Goal: Information Seeking & Learning: Learn about a topic

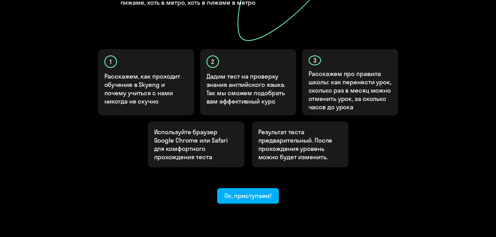
scroll to position [139, 0]
click at [231, 191] on div "Ок, приступаем!" at bounding box center [247, 195] width 47 height 8
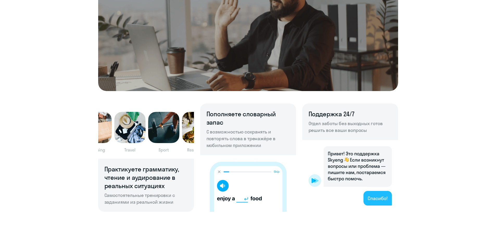
scroll to position [286, 0]
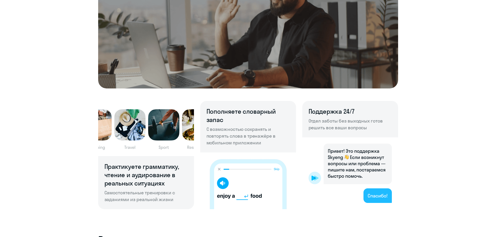
click at [214, 129] on p "С возможностью сохранять и повторять слова в тренажёре в мобильном приложении" at bounding box center [247, 136] width 83 height 20
click at [254, 129] on p "С возможностью сохранять и повторять слова в тренажёре в мобильном приложении" at bounding box center [247, 136] width 83 height 20
click at [214, 139] on p "С возможностью сохранять и повторять слова в тренажёре в мобильном приложении" at bounding box center [247, 136] width 83 height 20
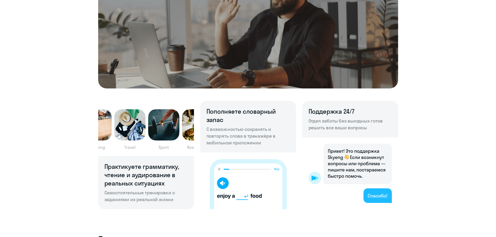
click at [254, 136] on p "С возможностью сохранять и повторять слова в тренажёре в мобильном приложении" at bounding box center [247, 136] width 83 height 20
click at [223, 140] on p "С возможностью сохранять и повторять слова в тренажёре в мобильном приложении" at bounding box center [247, 136] width 83 height 20
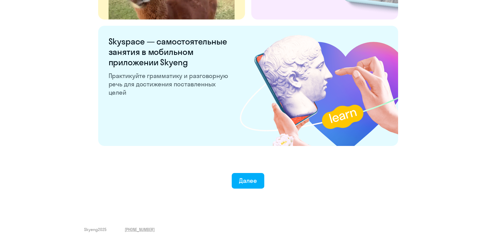
scroll to position [970, 0]
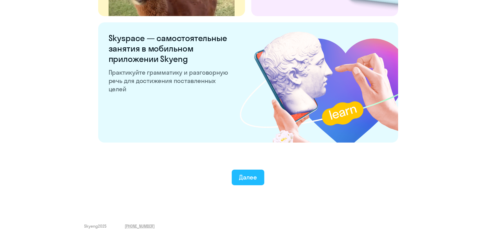
click at [238, 178] on button "Далее" at bounding box center [248, 178] width 33 height 16
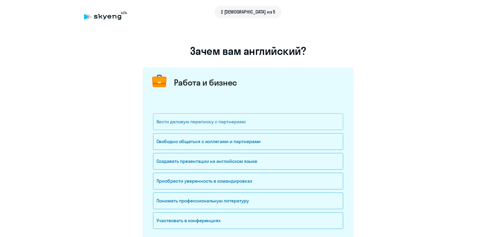
click at [178, 125] on div "Вести деловую переписку с партнерами" at bounding box center [248, 122] width 190 height 17
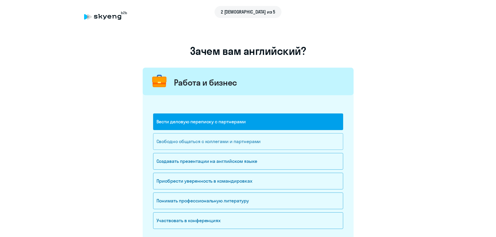
click at [264, 144] on div "Свободно общаться с коллегами и партнерами" at bounding box center [248, 141] width 190 height 17
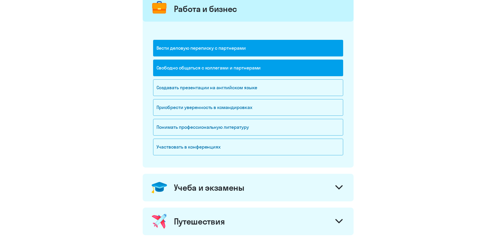
scroll to position [78, 0]
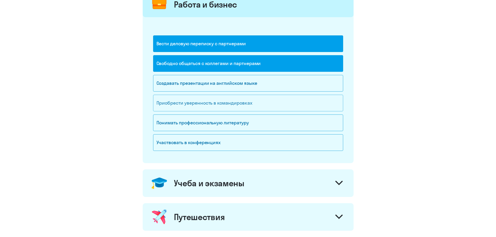
click at [278, 107] on div "Приобрести уверенность в командировках" at bounding box center [248, 103] width 190 height 17
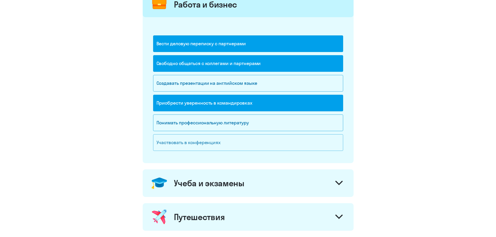
click at [250, 146] on div "Участвовать в конференциях" at bounding box center [248, 142] width 190 height 17
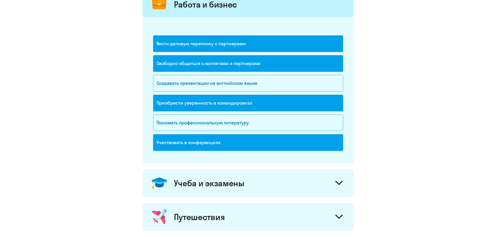
click at [252, 180] on div "Учеба и экзамены" at bounding box center [248, 183] width 211 height 28
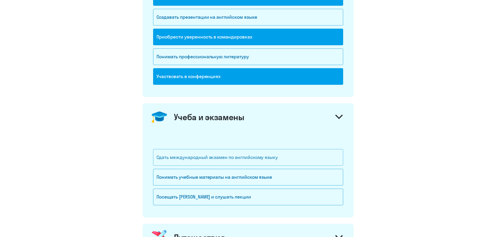
scroll to position [182, 0]
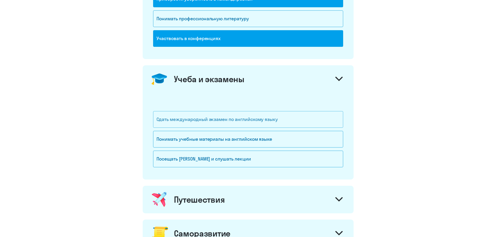
click at [235, 123] on div "Сдать международный экзамен по английскому языку" at bounding box center [248, 119] width 190 height 17
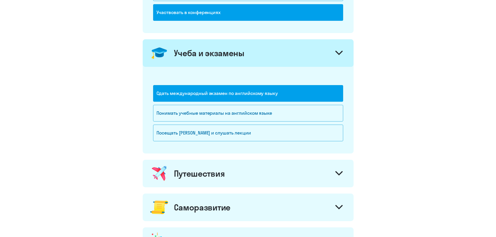
click at [241, 172] on div "Путешествия" at bounding box center [248, 174] width 211 height 28
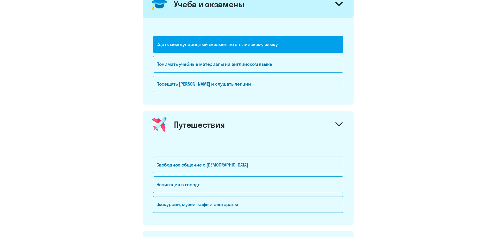
scroll to position [312, 0]
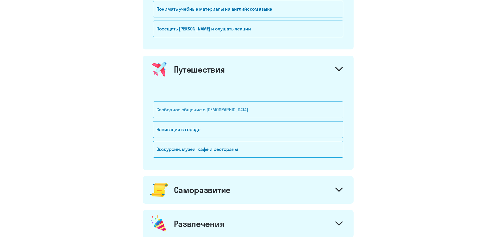
click at [219, 108] on div "Свободное общение с [DEMOGRAPHIC_DATA]" at bounding box center [248, 110] width 190 height 17
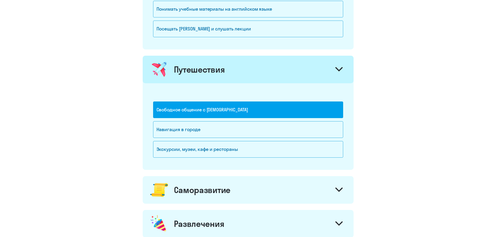
click at [221, 189] on div "Саморазвитие" at bounding box center [202, 190] width 56 height 10
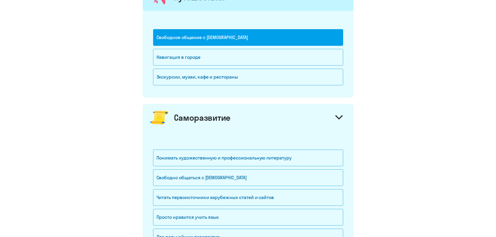
scroll to position [391, 0]
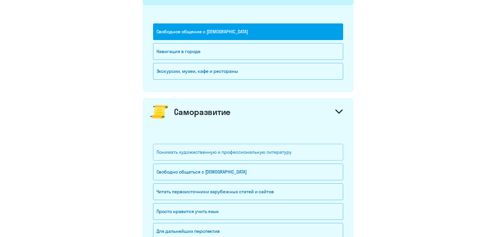
click at [222, 152] on div "Понимать художественную и профессиональную литературу" at bounding box center [248, 152] width 190 height 17
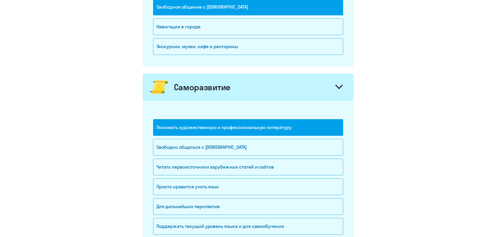
scroll to position [417, 0]
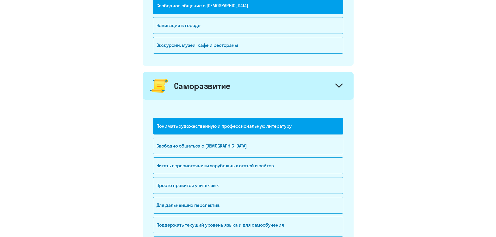
click at [231, 130] on div "Понимать художественную и профессиональную литературу" at bounding box center [248, 126] width 190 height 17
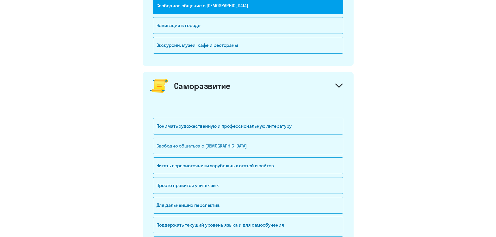
click at [236, 146] on div "Свободно общаться с [DEMOGRAPHIC_DATA]" at bounding box center [248, 146] width 190 height 17
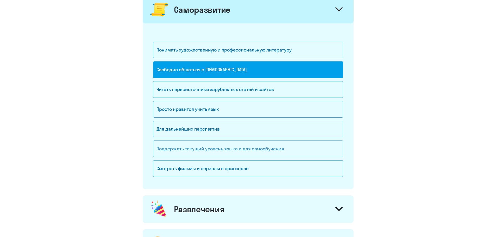
scroll to position [495, 0]
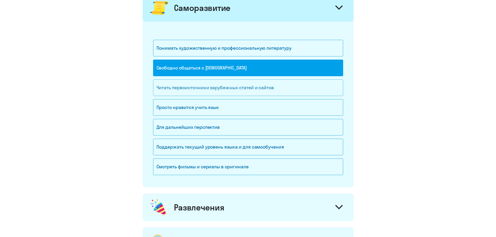
click at [219, 90] on div "Читать первоисточники зарубежных статей и сайтов" at bounding box center [248, 87] width 190 height 17
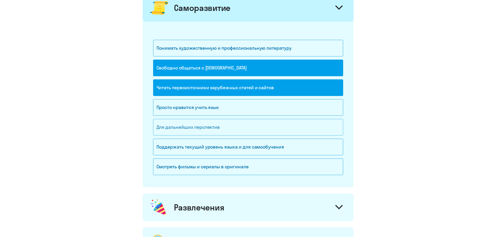
click at [186, 131] on div "Для дальнейших перспектив" at bounding box center [248, 127] width 190 height 17
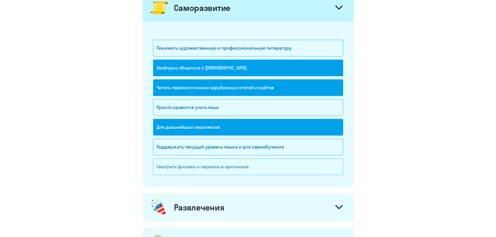
click at [214, 173] on div "Смотреть фильмы и сериалы в оригинале" at bounding box center [248, 167] width 190 height 17
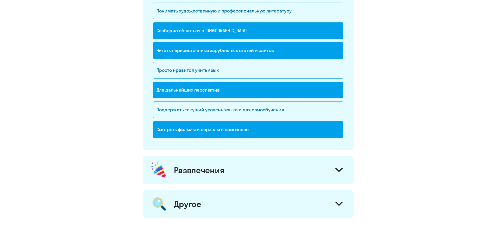
scroll to position [599, 0]
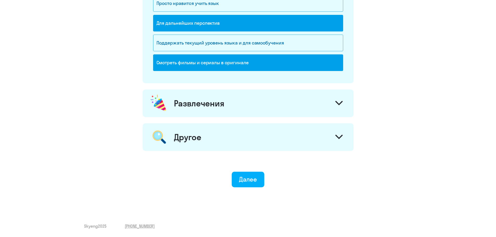
click at [239, 98] on div "Развлечения" at bounding box center [248, 104] width 211 height 28
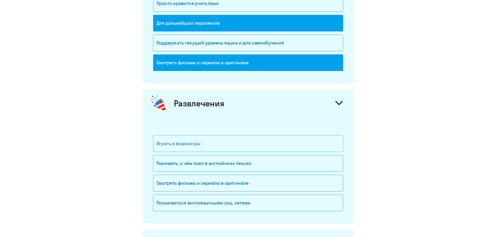
click at [216, 143] on div "Играть в видеоигры" at bounding box center [248, 143] width 190 height 17
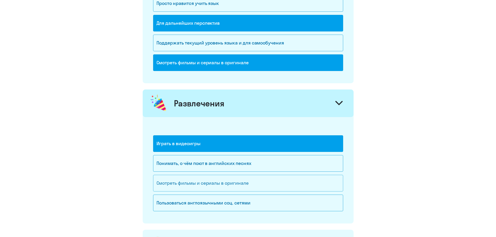
click at [231, 185] on div "Смотреть фильмы и сериалы в оригинале" at bounding box center [248, 183] width 190 height 17
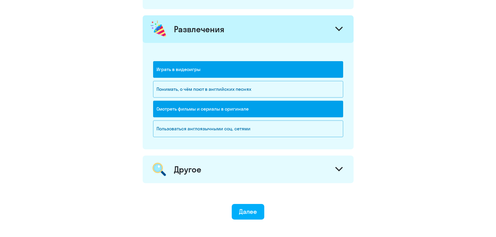
scroll to position [677, 0]
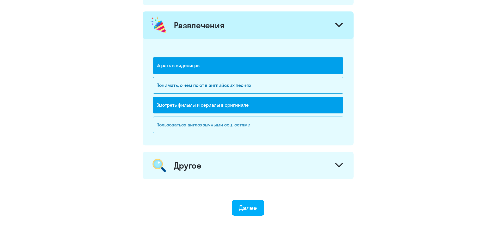
click at [196, 129] on div "Пользоваться англоязычными соц. сетями" at bounding box center [248, 125] width 190 height 17
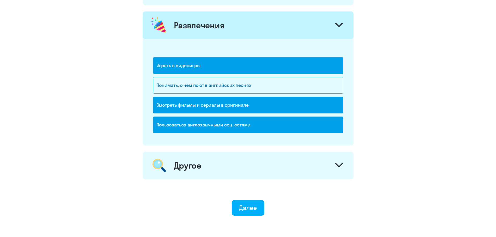
click at [232, 177] on div "Другое" at bounding box center [248, 166] width 211 height 28
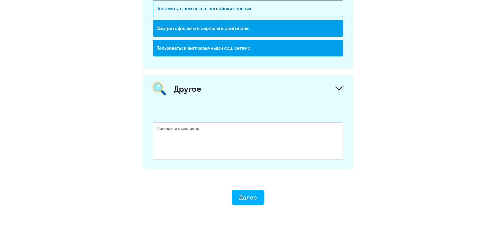
scroll to position [755, 0]
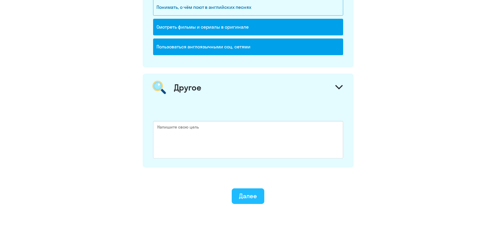
click at [245, 198] on div "Далее" at bounding box center [248, 196] width 18 height 8
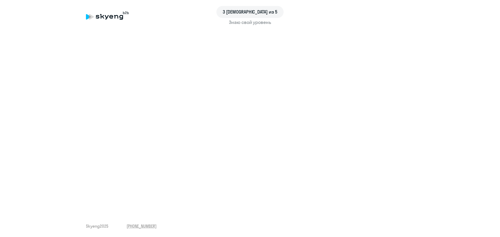
click at [140, 207] on div "3 шаг из 5 Знаю свой уровень Skyeng 2025 [PHONE_NUMBER]" at bounding box center [250, 118] width 500 height 237
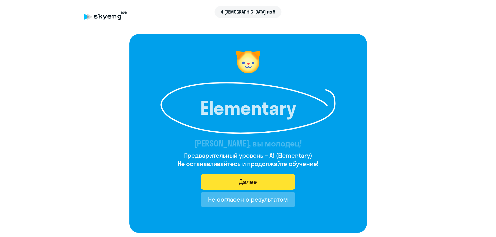
click at [247, 181] on div "Далее" at bounding box center [248, 182] width 18 height 8
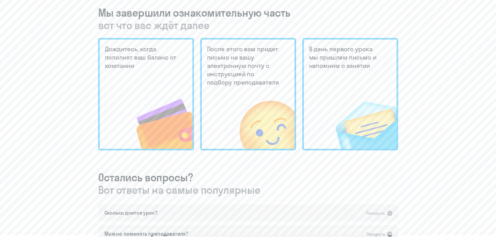
scroll to position [208, 0]
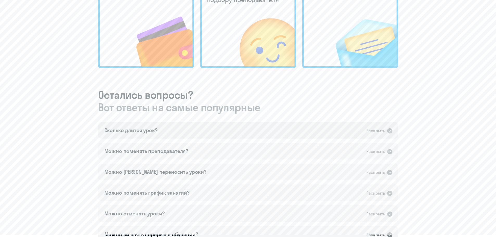
click at [169, 131] on div "Сколько длится урок? Раскрыть" at bounding box center [248, 130] width 300 height 17
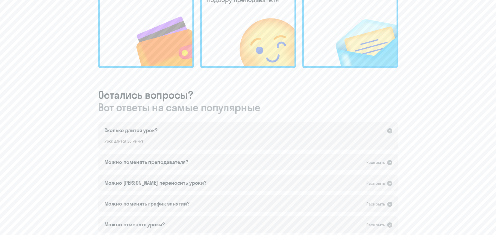
click at [169, 131] on div "Сколько длится урок? Раскрыть" at bounding box center [248, 130] width 300 height 17
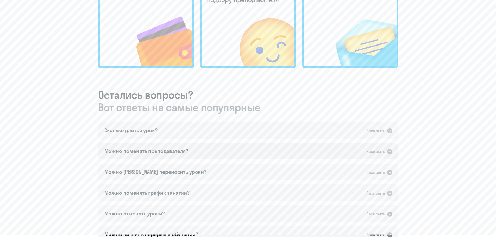
click at [165, 150] on div "Можно поменять преподавателя?" at bounding box center [146, 151] width 84 height 7
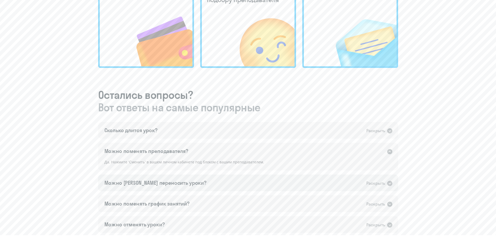
click at [162, 182] on div "Можно [PERSON_NAME] переносить уроки?" at bounding box center [155, 182] width 102 height 7
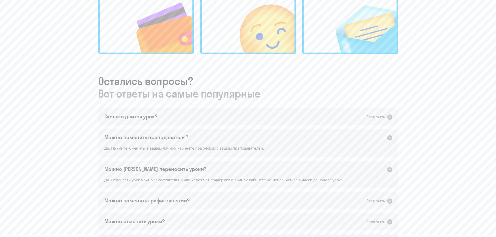
scroll to position [260, 0]
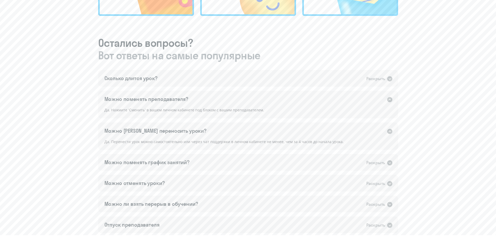
drag, startPoint x: 128, startPoint y: 141, endPoint x: 213, endPoint y: 142, distance: 85.4
click at [213, 142] on div "Да. Перенести урок можно самостоятельно или через чат поддержки в личном кабине…" at bounding box center [248, 144] width 300 height 11
click at [242, 143] on div "Да. Перенести урок можно самостоятельно или через чат поддержки в личном кабине…" at bounding box center [248, 144] width 300 height 11
click at [163, 164] on div "Можно поменять график занятий?" at bounding box center [146, 162] width 85 height 7
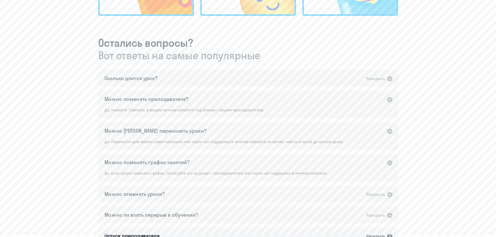
drag, startPoint x: 114, startPoint y: 173, endPoint x: 286, endPoint y: 173, distance: 172.1
click at [286, 173] on div "Да. Если нужно поменять график, согласуйте его на уроке с преподавателем или че…" at bounding box center [248, 175] width 300 height 11
click at [130, 193] on div "Можно отменять уроки?" at bounding box center [134, 194] width 60 height 7
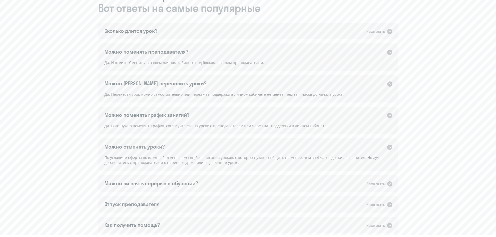
scroll to position [312, 0]
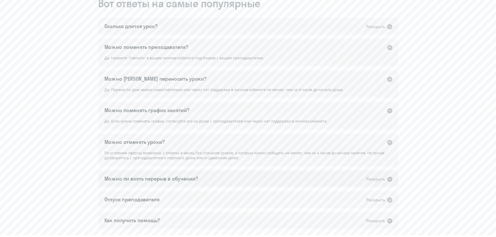
click at [181, 177] on div "Можно ли взять перерыв в обучении?" at bounding box center [151, 178] width 94 height 7
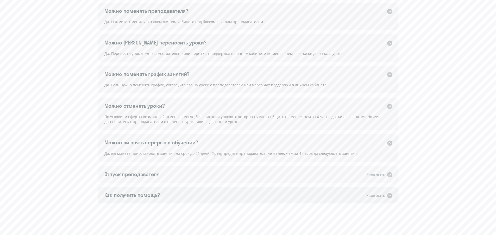
scroll to position [367, 0]
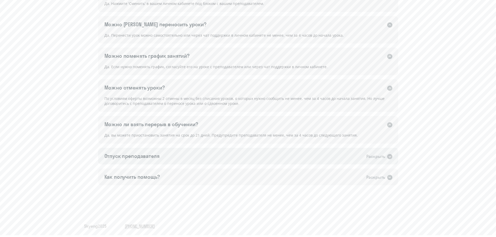
click at [165, 156] on div "Отпуск преподавателя Раскрыть" at bounding box center [248, 156] width 300 height 17
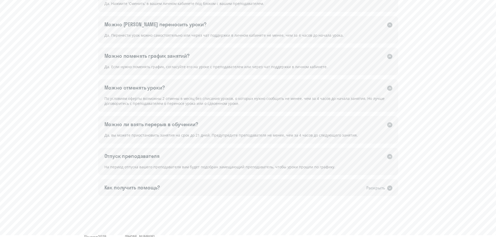
drag, startPoint x: 141, startPoint y: 168, endPoint x: 192, endPoint y: 166, distance: 51.3
click at [192, 166] on div "На период отпуска вашего преподавателя вам будет подобран замещающий преподават…" at bounding box center [248, 169] width 300 height 11
click at [220, 166] on div "На период отпуска вашего преподавателя вам будет подобран замещающий преподават…" at bounding box center [248, 169] width 300 height 11
click at [278, 156] on div "Отпуск преподавателя Раскрыть" at bounding box center [248, 156] width 300 height 17
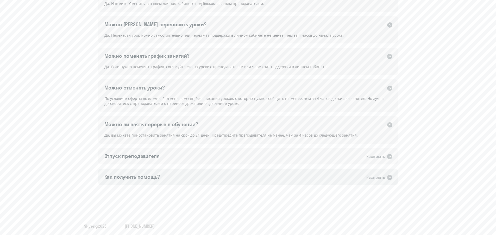
click at [174, 177] on div "Как получить помощь? Раскрыть" at bounding box center [248, 177] width 300 height 17
drag, startPoint x: 126, startPoint y: 188, endPoint x: 215, endPoint y: 187, distance: 88.8
click at [206, 187] on div "Если нужна помощь специалистов школы, напишите в чат поддержки в вашем личном к…" at bounding box center [248, 190] width 300 height 11
click at [221, 187] on div "Если нужна помощь специалистов школы, напишите в чат поддержки в вашем личном к…" at bounding box center [248, 190] width 300 height 11
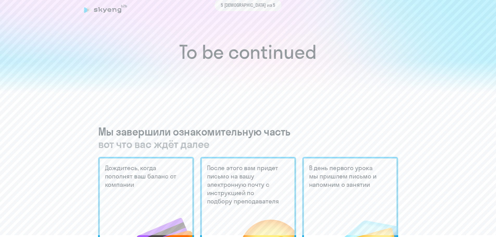
scroll to position [0, 0]
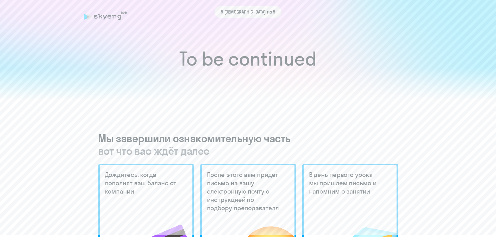
click at [210, 67] on h1 "To be continued" at bounding box center [247, 59] width 475 height 18
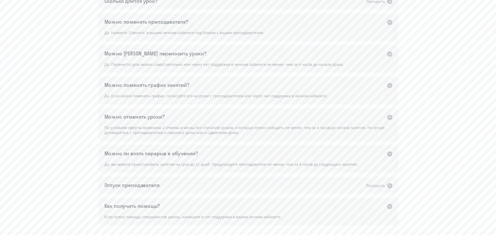
scroll to position [338, 0]
